Goal: Information Seeking & Learning: Understand process/instructions

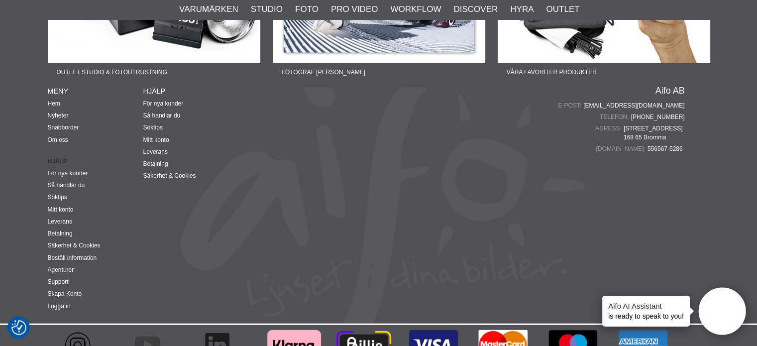
scroll to position [2551, 0]
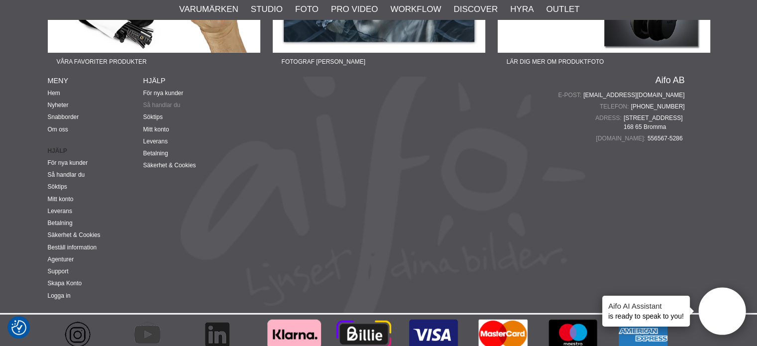
click at [168, 102] on link "Så handlar du" at bounding box center [161, 105] width 37 height 7
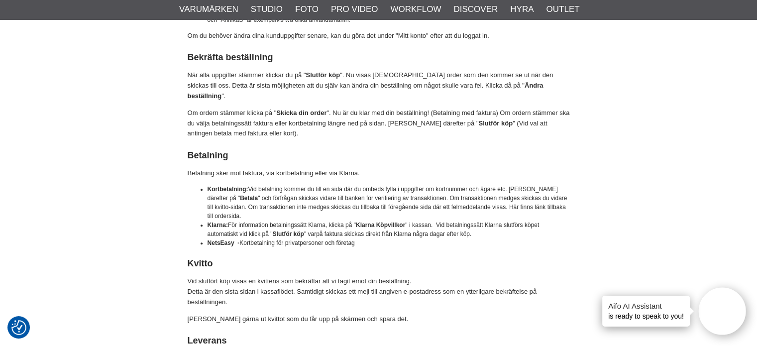
scroll to position [529, 0]
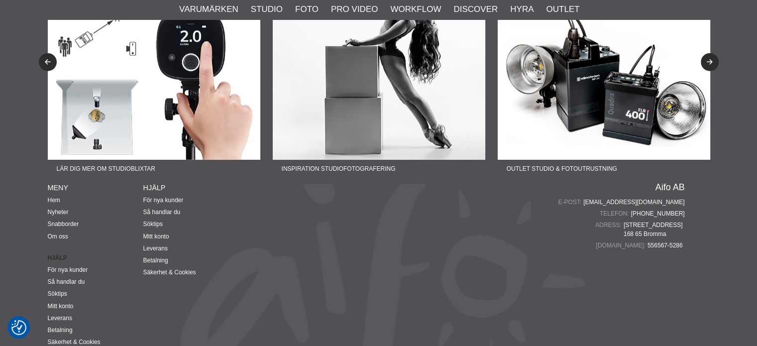
scroll to position [2551, 0]
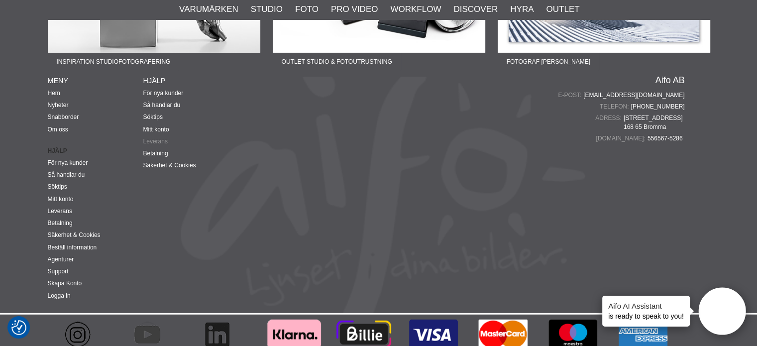
click at [156, 138] on link "Leverans" at bounding box center [155, 141] width 24 height 7
